Goal: Transaction & Acquisition: Purchase product/service

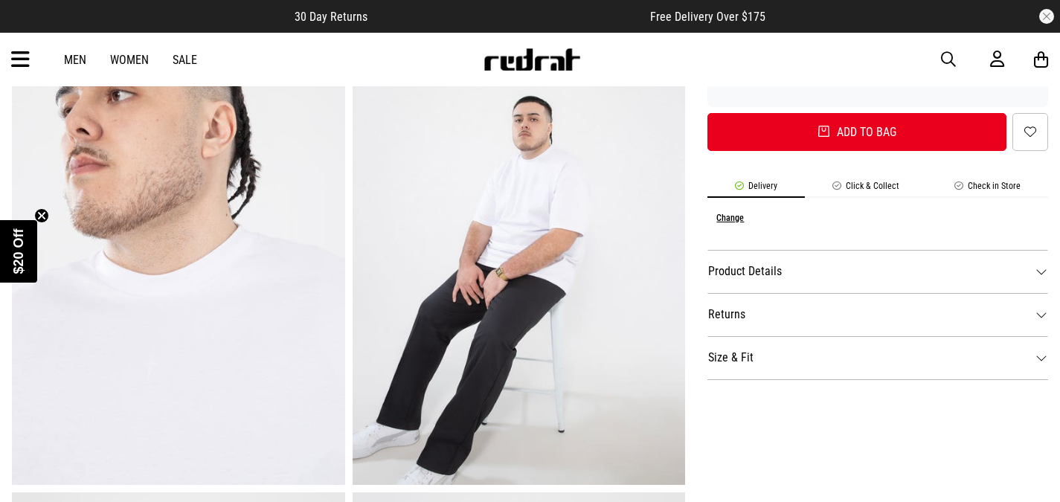
scroll to position [579, 0]
click at [830, 267] on dt "Product Details" at bounding box center [878, 270] width 341 height 43
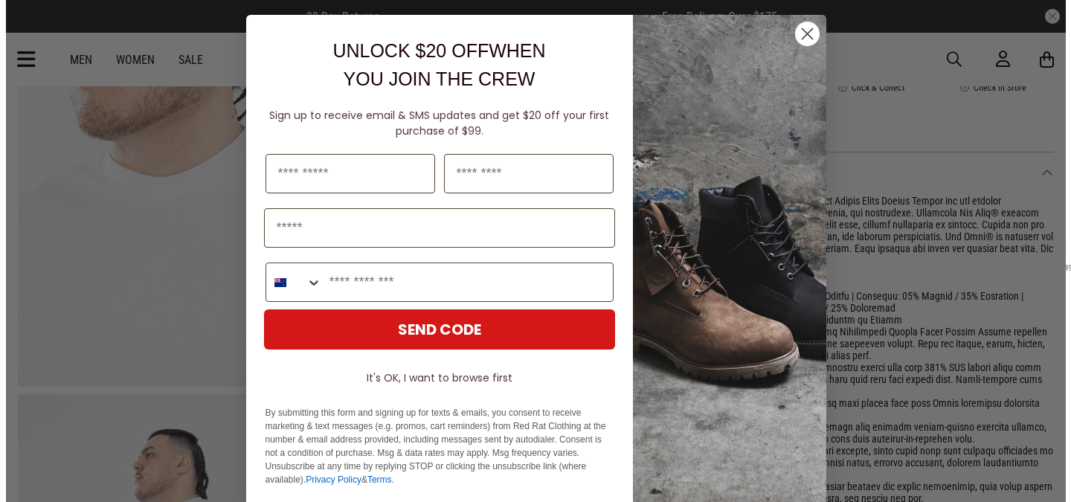
scroll to position [681, 0]
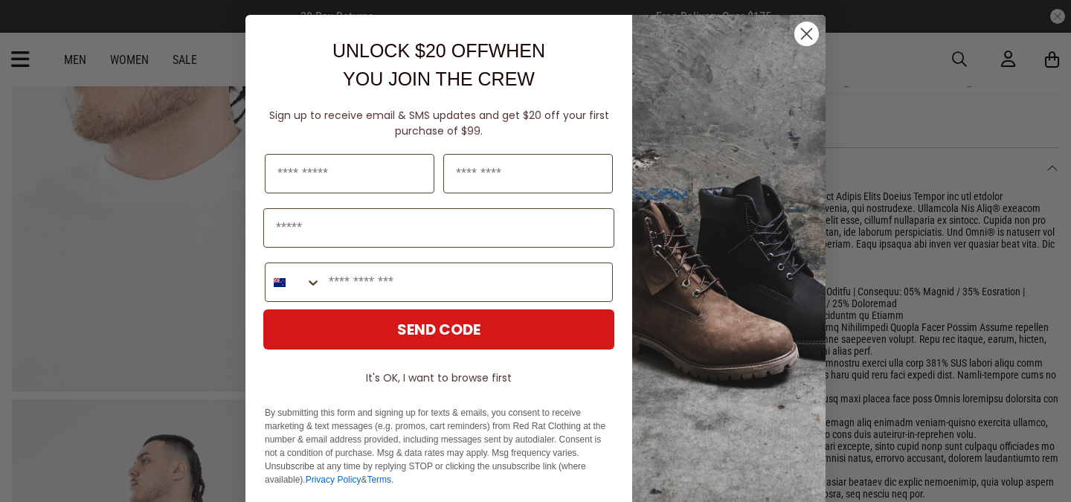
click at [797, 36] on circle "Close dialog" at bounding box center [807, 34] width 25 height 25
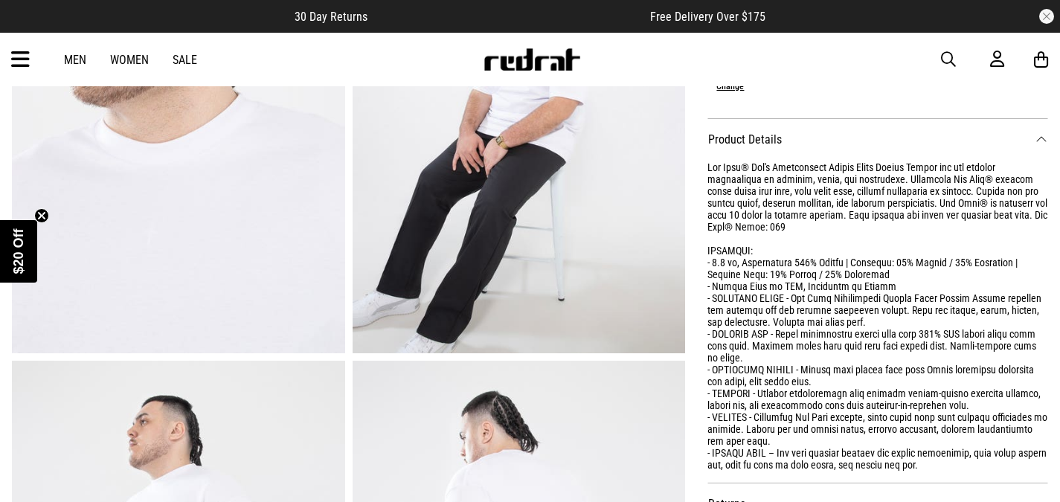
scroll to position [702, 0]
